Goal: Transaction & Acquisition: Purchase product/service

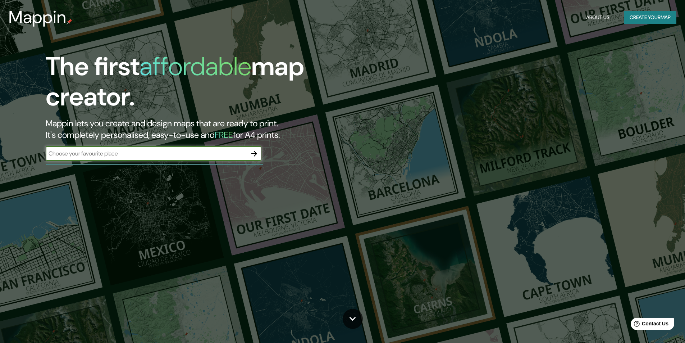
click at [237, 153] on input "text" at bounding box center [146, 153] width 201 height 8
click at [257, 155] on icon "button" at bounding box center [254, 153] width 9 height 9
paste input "[URL][DOMAIN_NAME]"
type input "[URL][DOMAIN_NAME]"
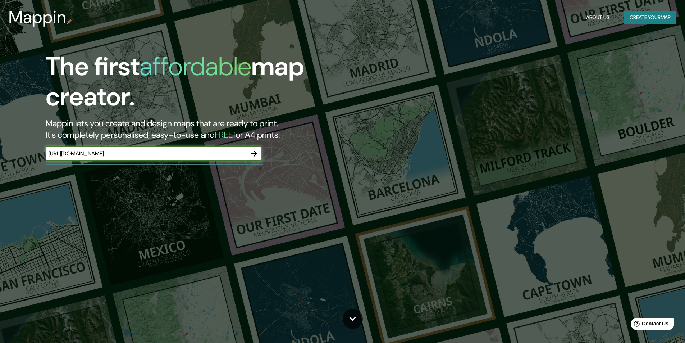
click at [257, 151] on icon "button" at bounding box center [254, 153] width 9 height 9
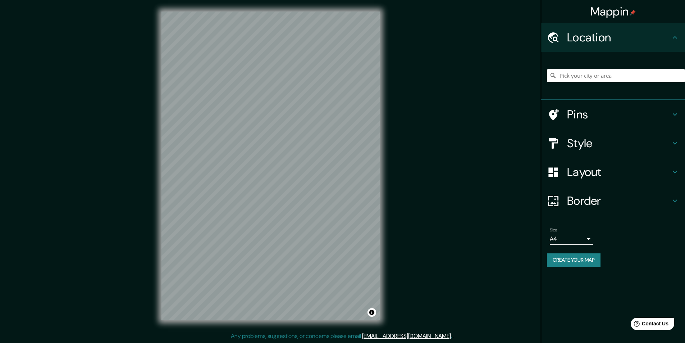
click at [591, 35] on h4 "Location" at bounding box center [619, 37] width 104 height 14
click at [576, 76] on input "Pick your city or area" at bounding box center [616, 75] width 138 height 13
paste input "[URL][DOMAIN_NAME]"
click at [621, 89] on div "[URL][DOMAIN_NAME] There was an error reaching the server" at bounding box center [616, 76] width 138 height 36
click at [618, 76] on input "[URL][DOMAIN_NAME]" at bounding box center [616, 75] width 138 height 13
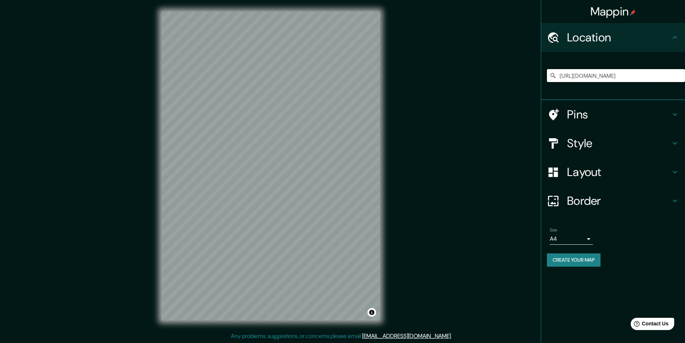
click at [618, 76] on input "[URL][DOMAIN_NAME]" at bounding box center [616, 75] width 138 height 13
paste input "[GEOGRAPHIC_DATA]"
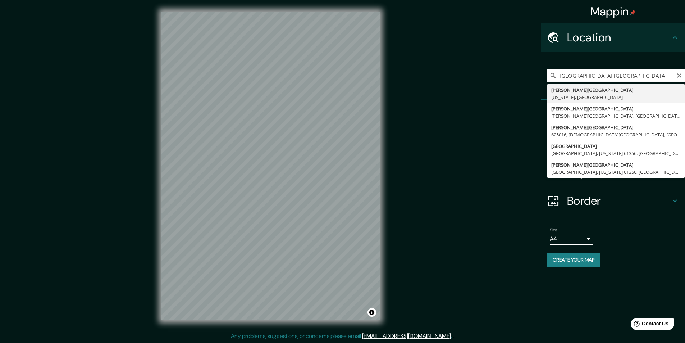
drag, startPoint x: 648, startPoint y: 76, endPoint x: 495, endPoint y: 72, distance: 152.9
click at [495, 72] on div "Mappin Location [GEOGRAPHIC_DATA] [GEOGRAPHIC_DATA][PERSON_NAME] [US_STATE], [G…" at bounding box center [342, 171] width 685 height 343
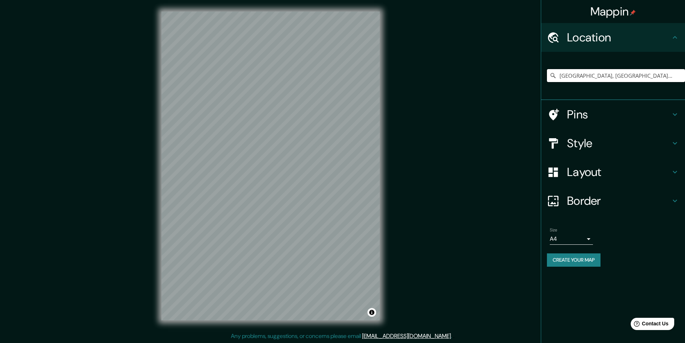
type input "[GEOGRAPHIC_DATA], [GEOGRAPHIC_DATA], [GEOGRAPHIC_DATA]"
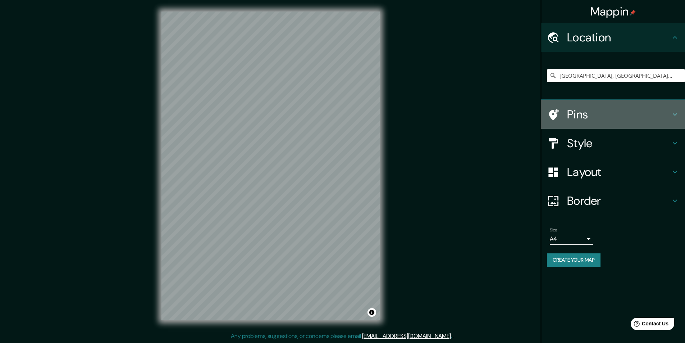
click at [581, 114] on h4 "Pins" at bounding box center [619, 114] width 104 height 14
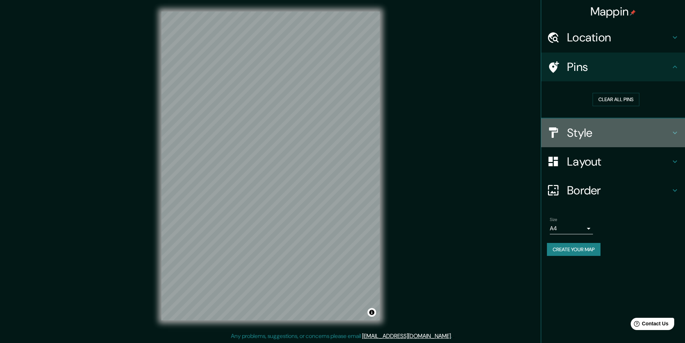
click at [582, 128] on h4 "Style" at bounding box center [619, 133] width 104 height 14
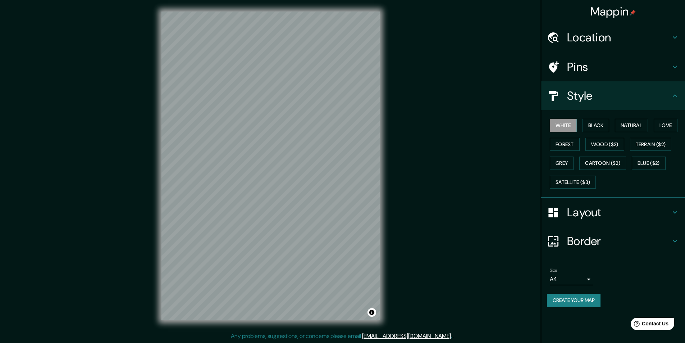
click at [588, 221] on div "Layout" at bounding box center [613, 212] width 144 height 29
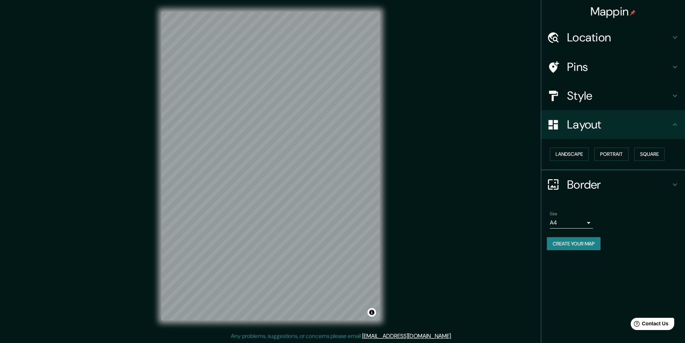
click at [590, 190] on h4 "Border" at bounding box center [619, 184] width 104 height 14
